Goal: Find contact information: Find contact information

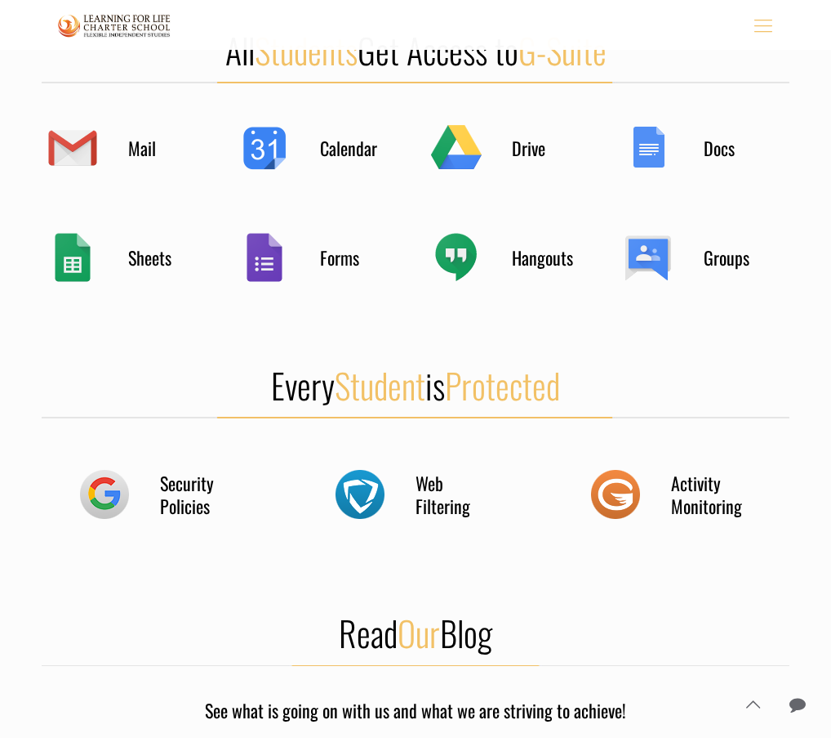
scroll to position [749, 0]
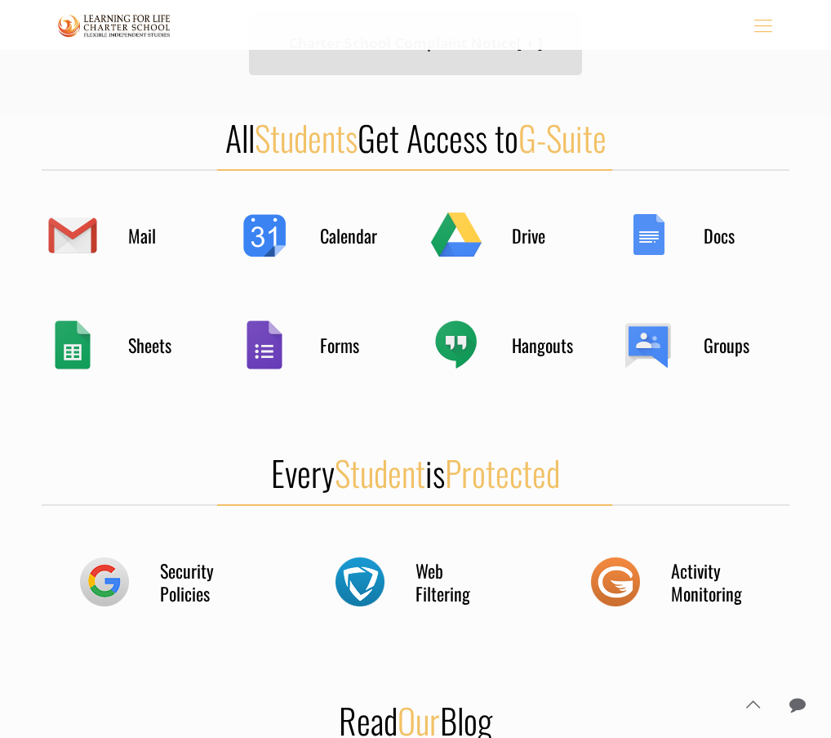
click at [763, 23] on icon "mobile menu" at bounding box center [763, 24] width 25 height 25
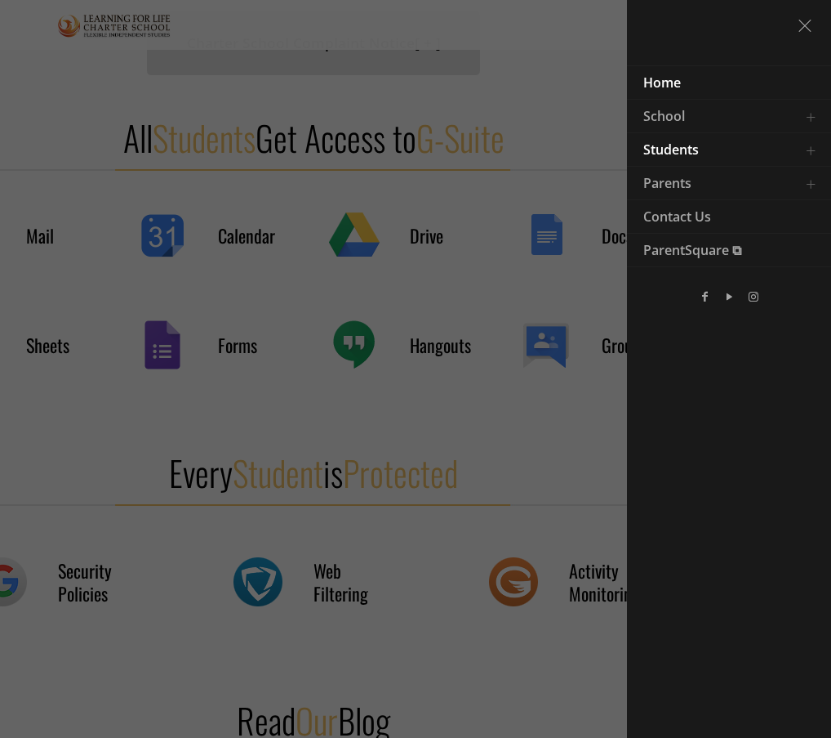
click at [805, 145] on link "Toggle submenu" at bounding box center [811, 149] width 33 height 33
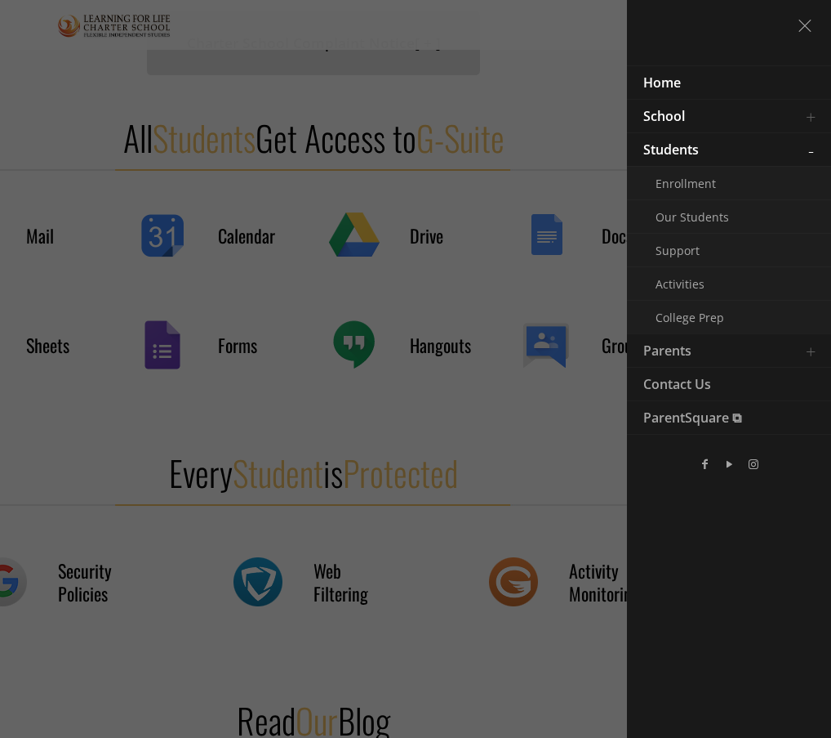
click at [813, 112] on link "Toggle submenu" at bounding box center [811, 116] width 33 height 33
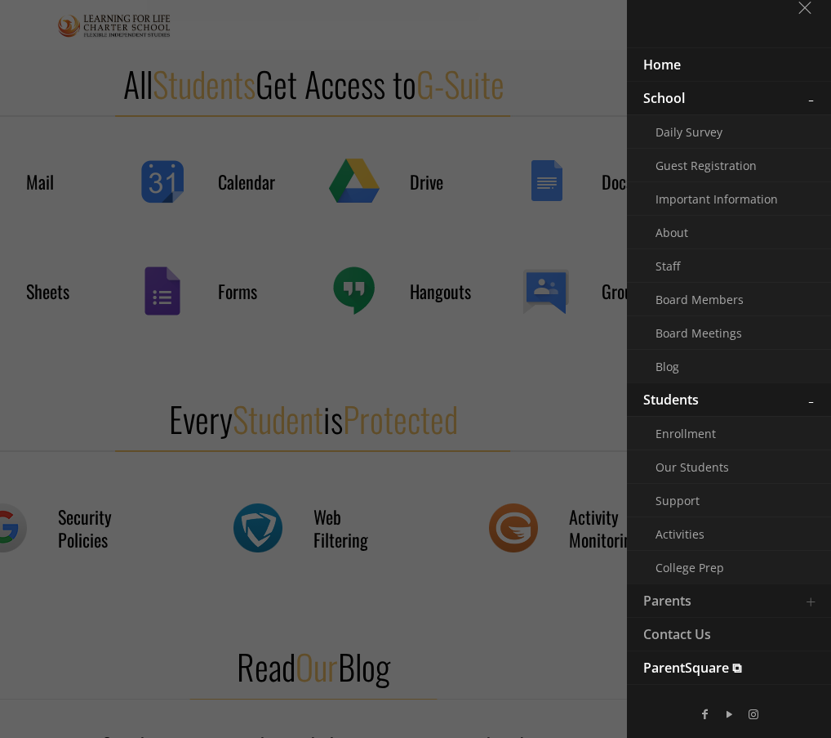
scroll to position [831, 0]
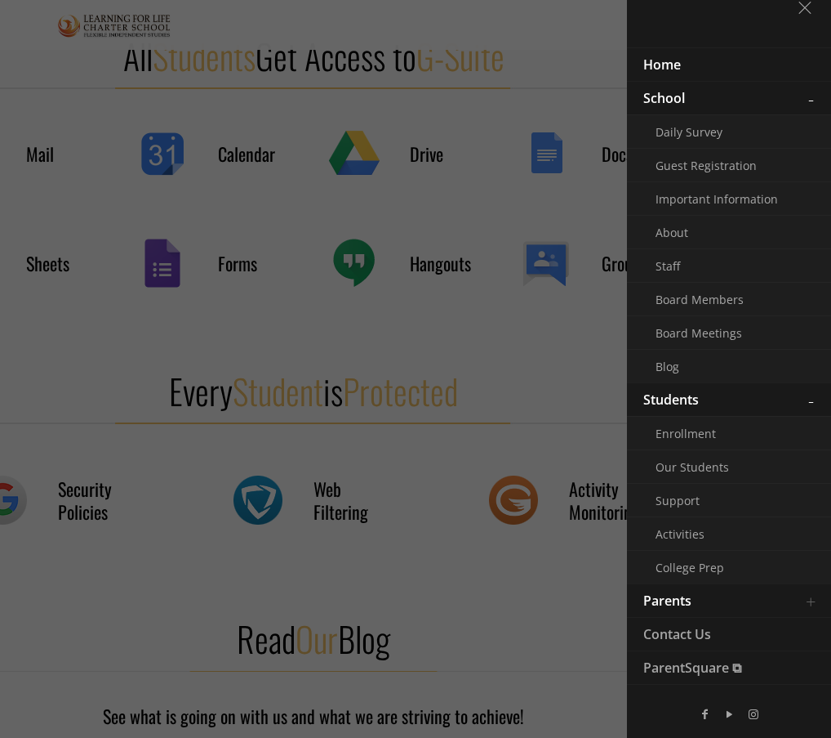
click at [807, 600] on link "Toggle submenu" at bounding box center [811, 600] width 33 height 33
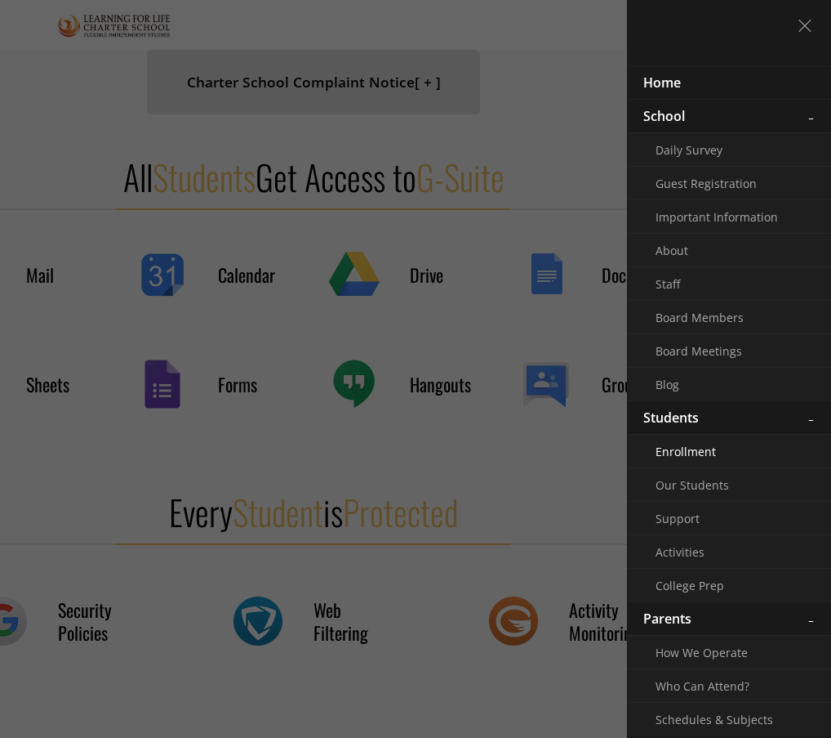
scroll to position [667, 0]
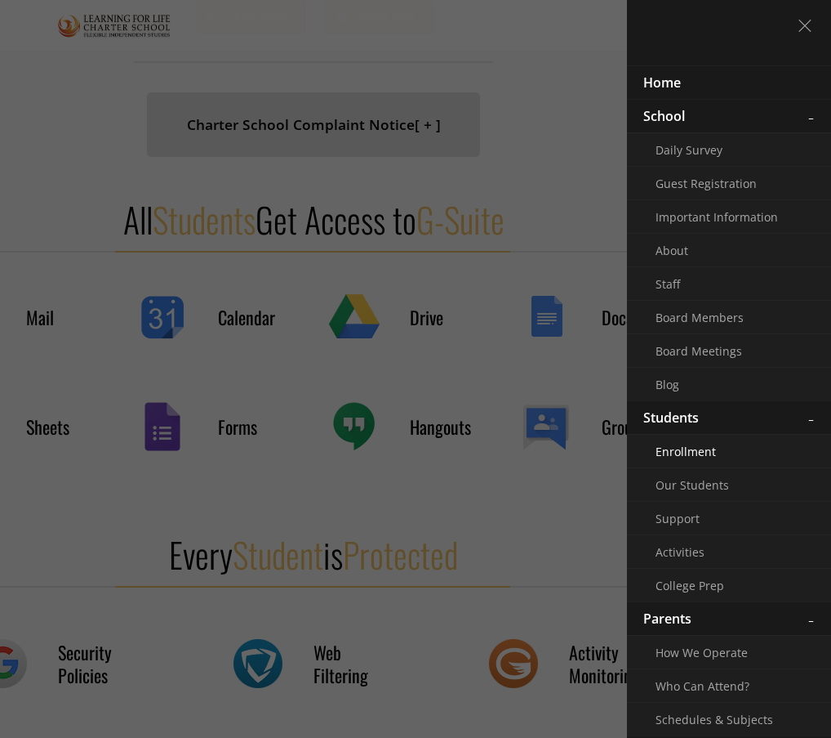
click at [695, 467] on link "Enrollment" at bounding box center [708, 451] width 163 height 33
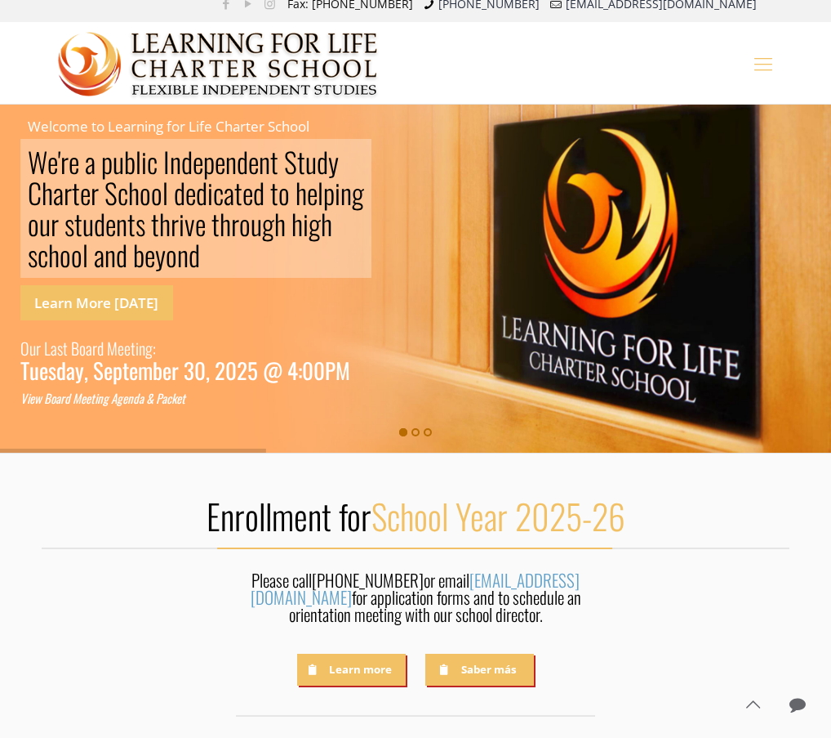
scroll to position [14, 0]
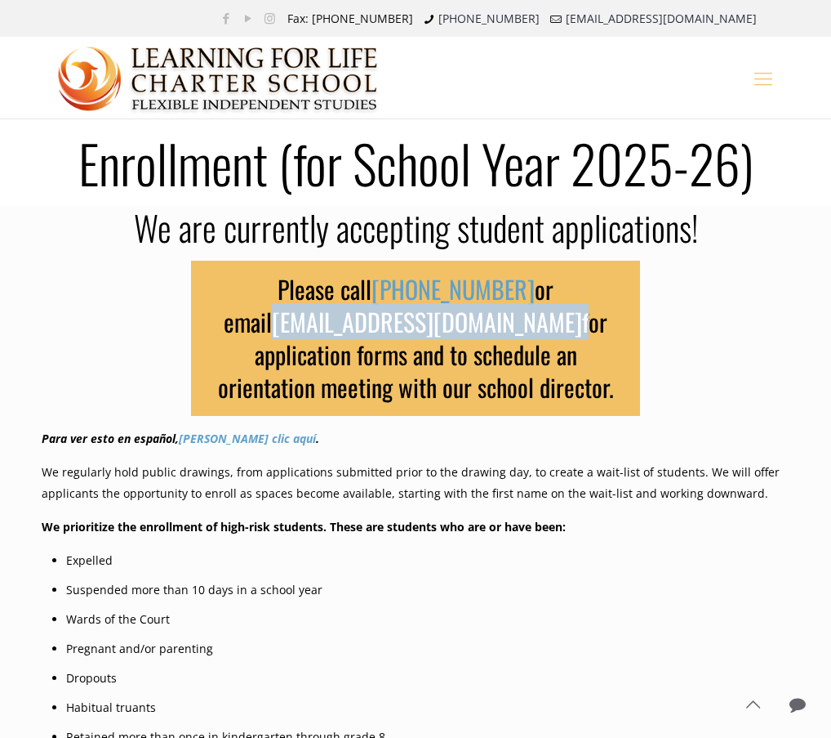
drag, startPoint x: 360, startPoint y: 321, endPoint x: 219, endPoint y: 328, distance: 141.4
click at [219, 328] on h3 "Please call (831) 582-9820 or email info@lflcs.org for application forms and to…" at bounding box center [415, 338] width 449 height 155
copy h3 "[EMAIL_ADDRESS][DOMAIN_NAME]"
